Goal: Task Accomplishment & Management: Manage account settings

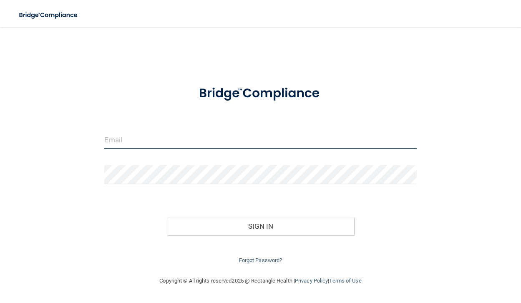
type input "[EMAIL_ADDRESS][DOMAIN_NAME]"
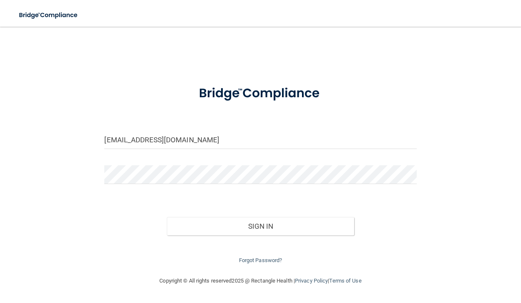
click at [335, 236] on div "Forgot Password?" at bounding box center [260, 250] width 324 height 30
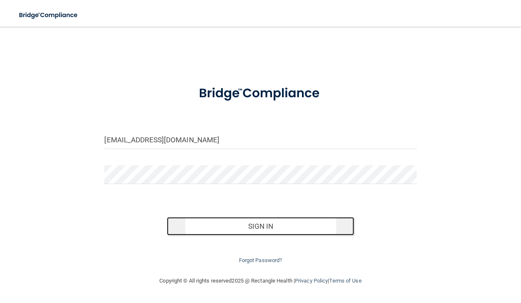
click at [332, 228] on button "Sign In" at bounding box center [260, 226] width 187 height 18
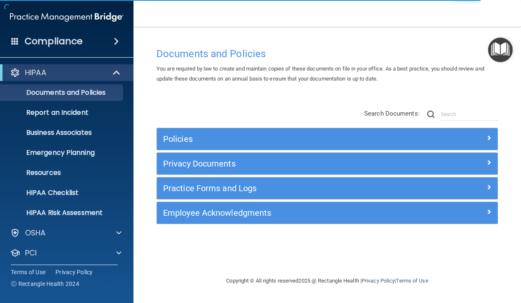
click at [86, 39] on div "Compliance" at bounding box center [66, 41] width 133 height 18
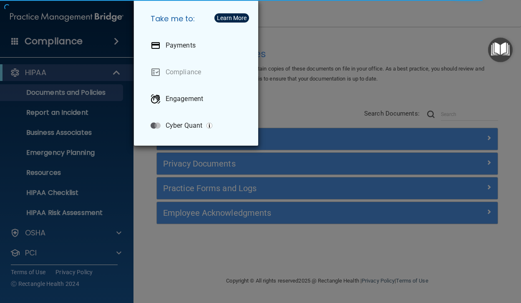
click at [376, 40] on div "Take me to: Payments Compliance Engagement Cyber Quant" at bounding box center [260, 151] width 521 height 303
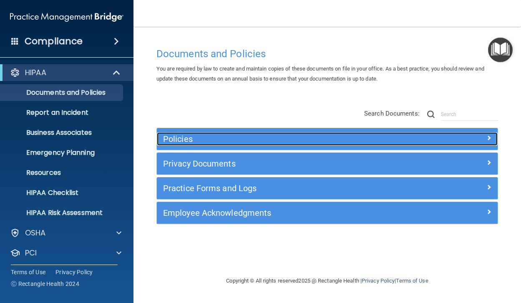
click at [219, 138] on h5 "Policies" at bounding box center [284, 138] width 243 height 9
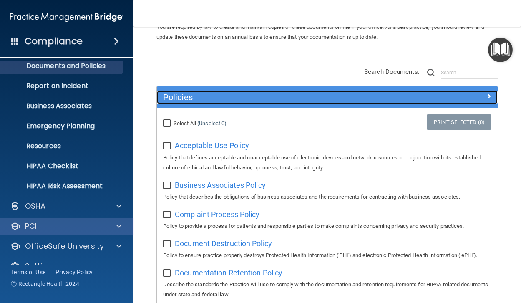
scroll to position [43, 0]
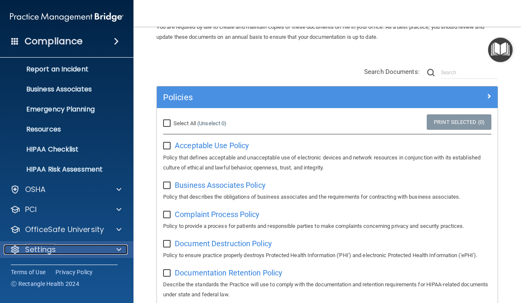
click at [51, 254] on p "Settings" at bounding box center [40, 249] width 31 height 10
click at [73, 244] on div "Settings" at bounding box center [55, 249] width 103 height 10
drag, startPoint x: 118, startPoint y: 247, endPoint x: 122, endPoint y: 247, distance: 4.6
click at [118, 247] on span at bounding box center [118, 249] width 5 height 10
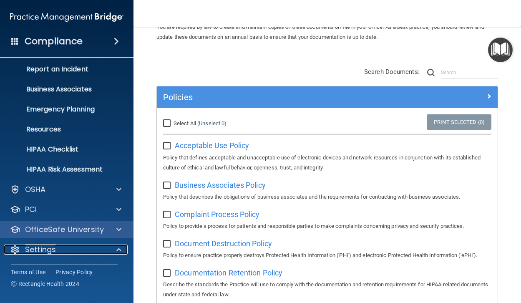
scroll to position [123, 0]
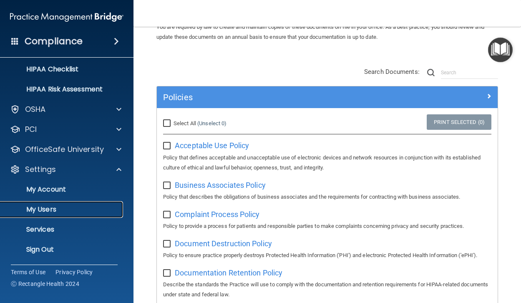
click at [60, 215] on link "My Users" at bounding box center [57, 209] width 131 height 17
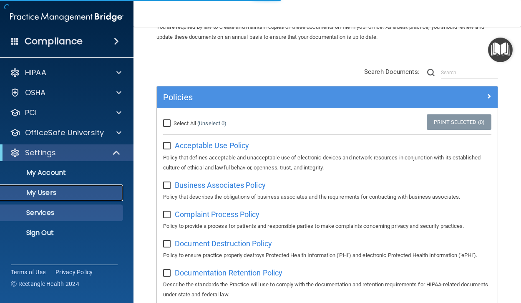
select select "20"
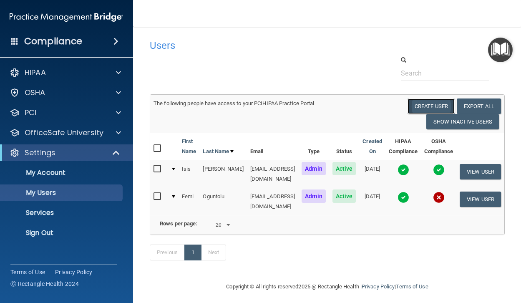
click at [447, 107] on button "Create User" at bounding box center [430, 105] width 47 height 15
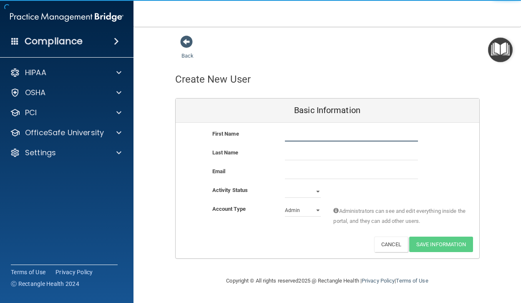
click at [339, 135] on input "text" at bounding box center [351, 135] width 133 height 13
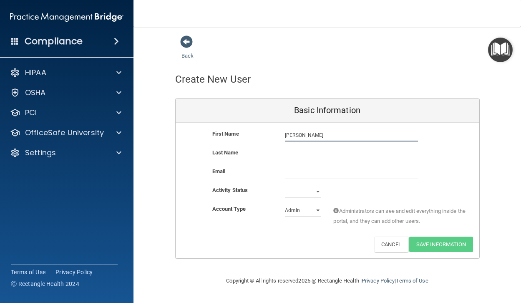
type input "[PERSON_NAME]"
click at [320, 146] on div "First Name [PERSON_NAME] [PERSON_NAME]" at bounding box center [328, 138] width 304 height 19
click at [322, 156] on input "Brown" at bounding box center [351, 154] width 133 height 13
type input "[PERSON_NAME]"
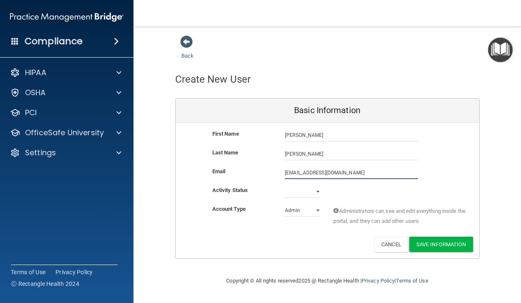
type input "[EMAIL_ADDRESS][DOMAIN_NAME]"
click at [289, 187] on select "Active Inactive" at bounding box center [303, 191] width 36 height 13
select select "active"
click at [285, 185] on select "Active Inactive" at bounding box center [303, 191] width 36 height 13
click at [303, 210] on select "Admin Member" at bounding box center [303, 210] width 36 height 13
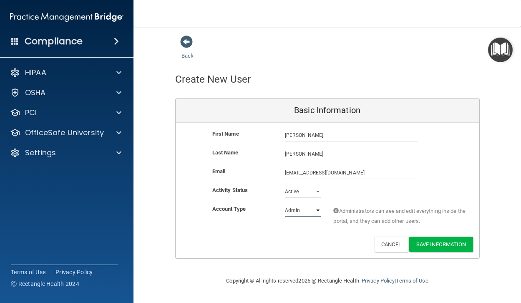
select select "practice_member"
click at [285, 204] on select "Admin Member" at bounding box center [303, 210] width 36 height 13
click at [382, 172] on input "[EMAIL_ADDRESS][DOMAIN_NAME]" at bounding box center [351, 172] width 133 height 13
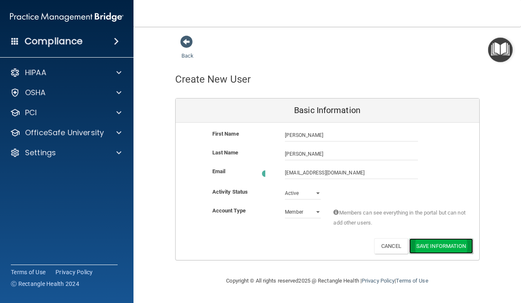
click at [455, 243] on button "Save Information" at bounding box center [441, 245] width 64 height 15
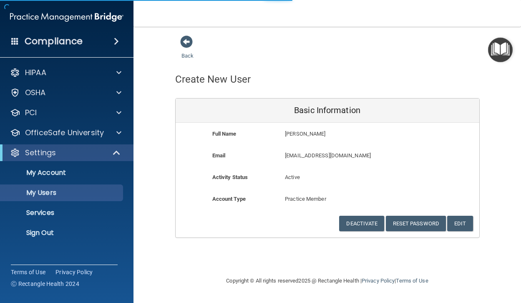
select select "20"
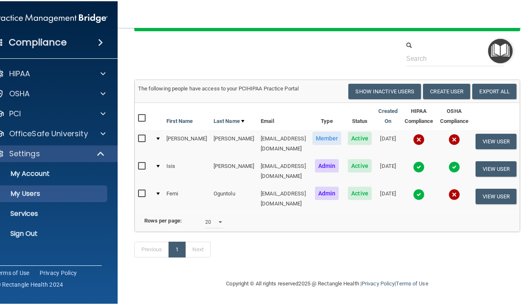
scroll to position [51, 0]
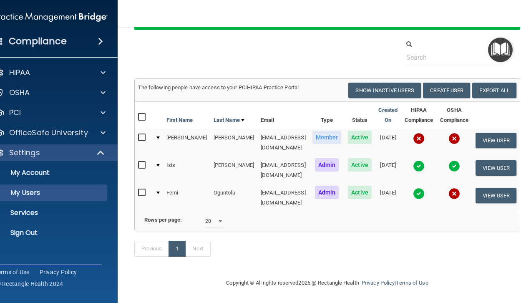
click at [458, 188] on img at bounding box center [454, 194] width 12 height 12
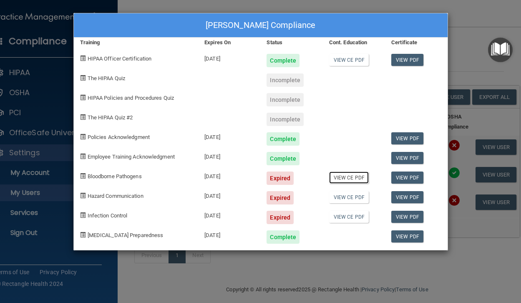
click at [351, 180] on link "View CE PDF" at bounding box center [349, 177] width 40 height 12
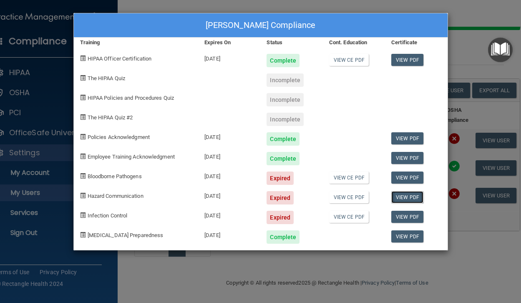
click at [402, 195] on link "View PDF" at bounding box center [407, 197] width 32 height 12
click at [222, 178] on div "[DATE]" at bounding box center [229, 175] width 62 height 20
click at [344, 179] on link "View CE PDF" at bounding box center [349, 177] width 40 height 12
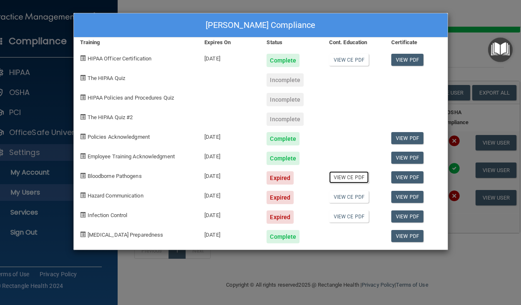
scroll to position [49, 0]
drag, startPoint x: 344, startPoint y: 18, endPoint x: 346, endPoint y: -24, distance: 41.3
click at [346, 0] on html "Compliance HIPAA Documents and Policies Report an Incident Business Associates …" at bounding box center [260, 152] width 521 height 305
click at [454, 13] on div "[PERSON_NAME] Compliance Training Expires On Status Cont. Education Certificate…" at bounding box center [260, 152] width 521 height 305
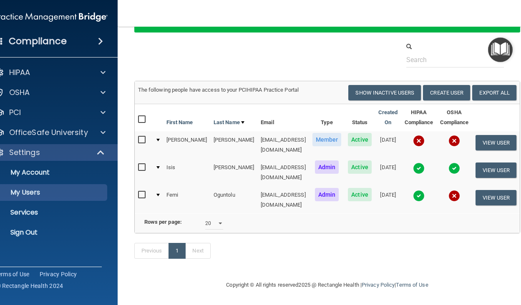
click at [455, 191] on img at bounding box center [454, 196] width 12 height 12
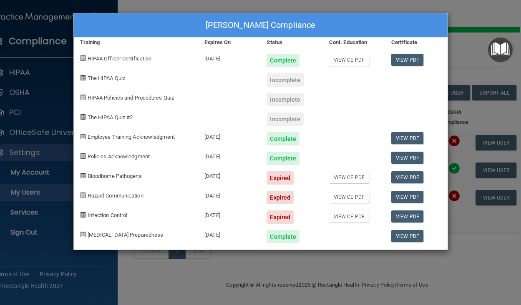
click at [447, 5] on div "[PERSON_NAME] Compliance Training Expires On Status Cont. Education Certificate…" at bounding box center [260, 152] width 521 height 305
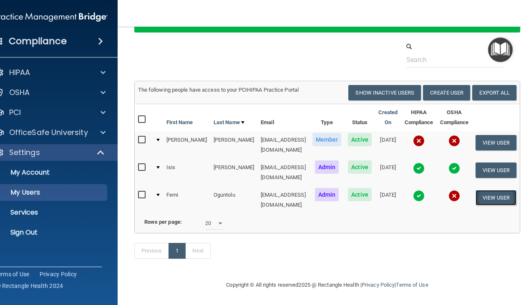
click at [498, 190] on button "View User" at bounding box center [495, 197] width 41 height 15
